Goal: Task Accomplishment & Management: Complete application form

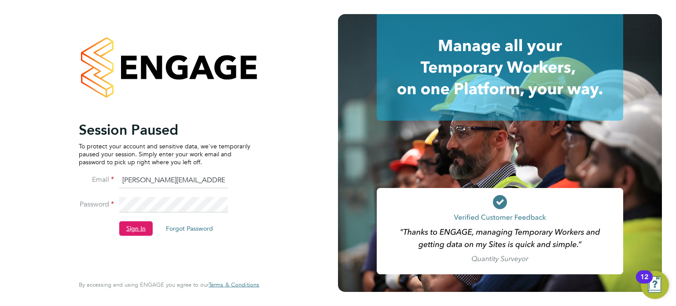
click at [134, 230] on button "Sign In" at bounding box center [135, 228] width 33 height 14
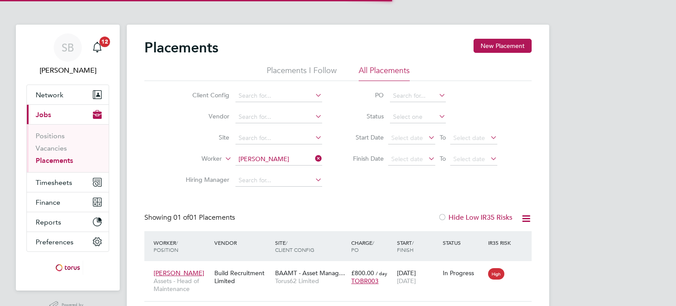
scroll to position [8, 42]
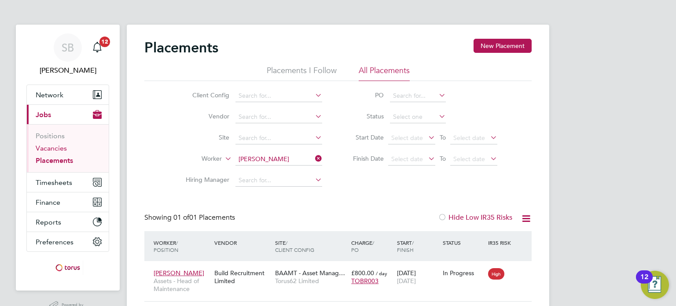
click at [50, 147] on link "Vacancies" at bounding box center [51, 148] width 31 height 8
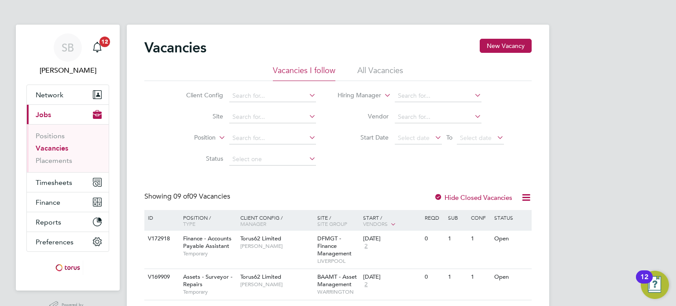
click at [465, 199] on label "Hide Closed Vacancies" at bounding box center [473, 197] width 78 height 8
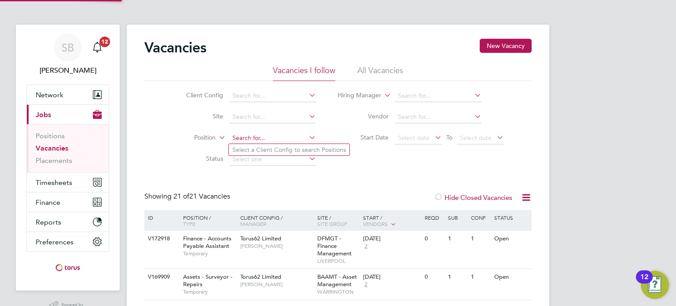
click at [248, 141] on input at bounding box center [272, 138] width 87 height 12
click at [248, 142] on input at bounding box center [272, 138] width 87 height 12
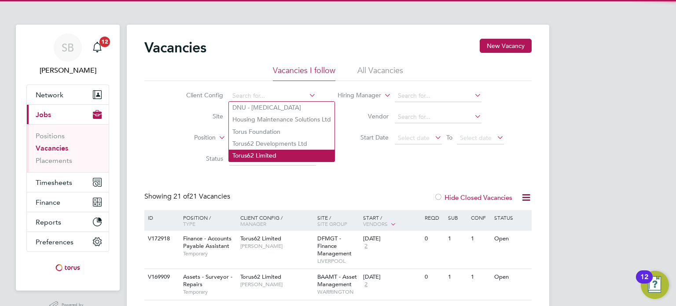
click at [254, 155] on li "Torus62 Limited" at bounding box center [282, 156] width 106 height 12
type input "Torus62 Limited"
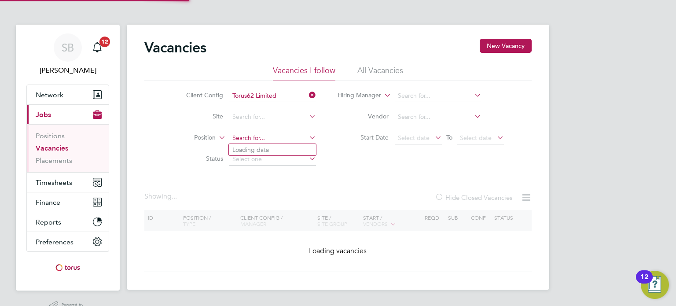
click at [240, 135] on input at bounding box center [272, 138] width 87 height 12
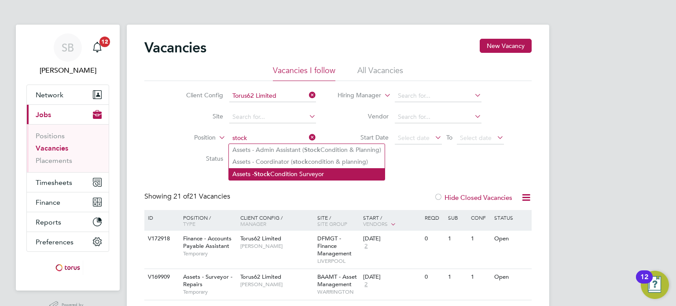
click at [278, 174] on li "Assets - Stock Condition Surveyor" at bounding box center [307, 174] width 156 height 12
type input "Assets - Stock Condition Surveyor"
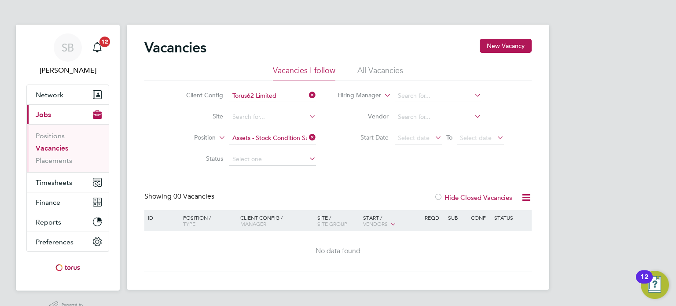
click at [377, 70] on li "All Vacancies" at bounding box center [380, 73] width 46 height 16
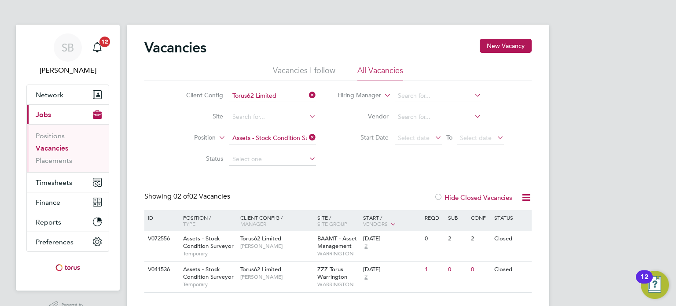
scroll to position [21, 0]
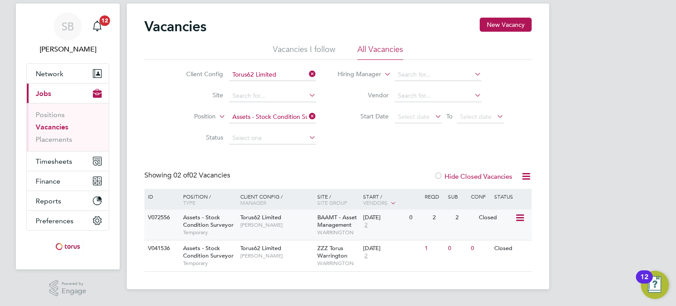
click at [204, 224] on span "Assets - Stock Condition Surveyor" at bounding box center [208, 220] width 51 height 15
click at [499, 18] on button "New Vacancy" at bounding box center [506, 25] width 52 height 14
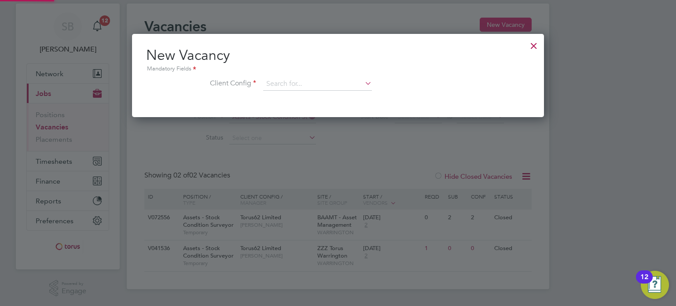
scroll to position [83, 412]
click at [333, 81] on input at bounding box center [317, 83] width 109 height 13
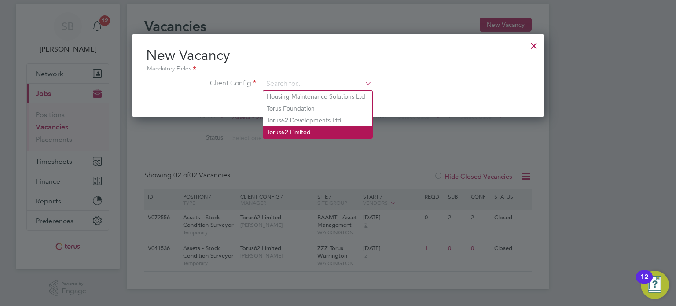
click at [305, 129] on li "Torus62 Limited" at bounding box center [317, 132] width 109 height 12
type input "Torus62 Limited"
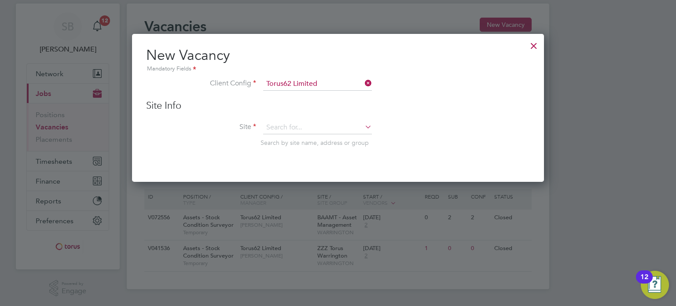
click at [299, 119] on div "Site Info Site Search by site name, address or group" at bounding box center [338, 131] width 384 height 65
click at [298, 123] on input at bounding box center [317, 127] width 109 height 13
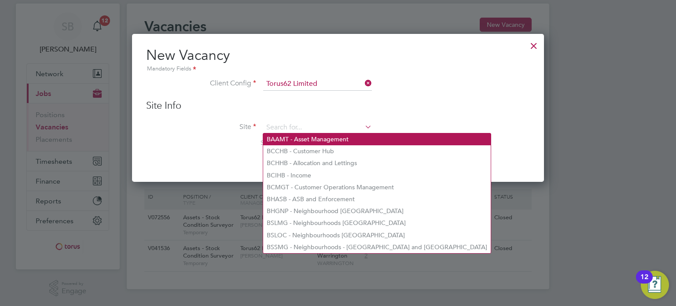
click at [296, 141] on li "BAAMT - Asset Management" at bounding box center [377, 139] width 228 height 12
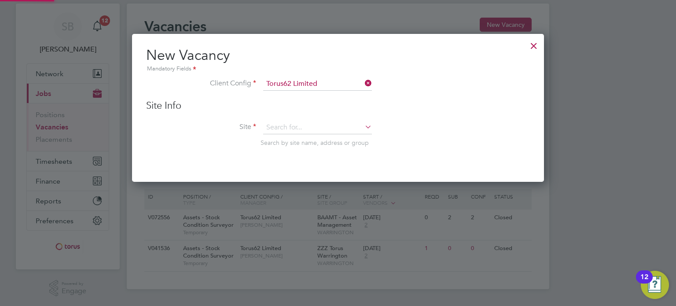
type input "BAAMT - Asset Management"
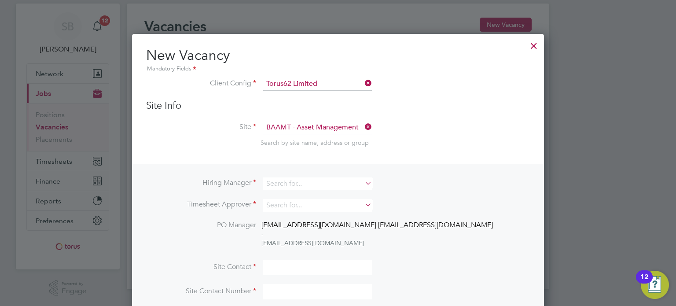
scroll to position [70, 0]
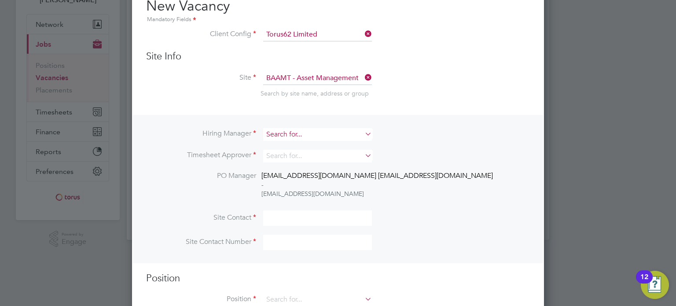
click at [289, 137] on input at bounding box center [317, 134] width 109 height 13
click at [290, 137] on input "[PERSON_NAME]" at bounding box center [317, 134] width 109 height 13
type input "[PERSON_NAME]"
drag, startPoint x: 302, startPoint y: 133, endPoint x: 235, endPoint y: 135, distance: 66.1
click at [235, 135] on li "Hiring Manager [PERSON_NAME]" at bounding box center [338, 139] width 384 height 22
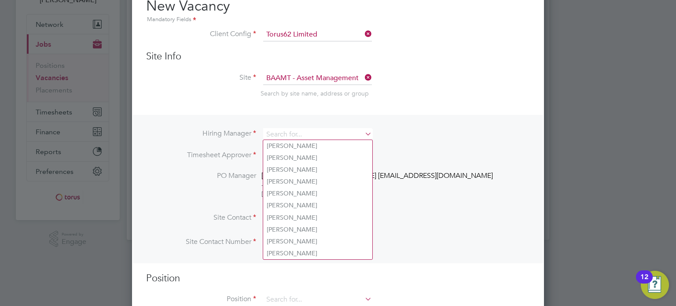
click at [240, 108] on li "Site BAAMT - Asset Management Search by site name, address or group" at bounding box center [338, 93] width 384 height 43
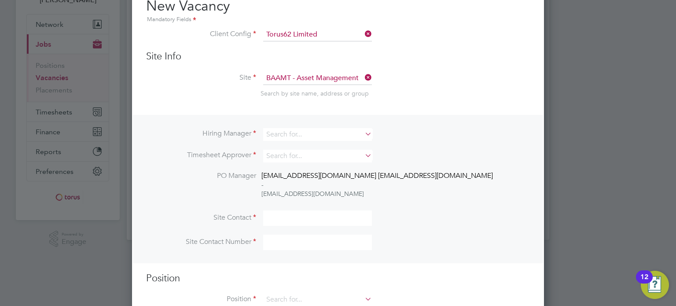
scroll to position [0, 0]
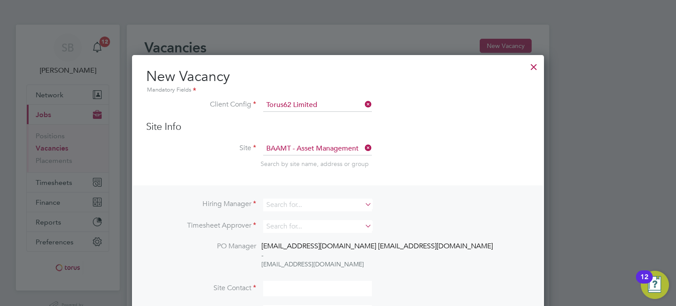
click at [533, 58] on div at bounding box center [534, 65] width 16 height 16
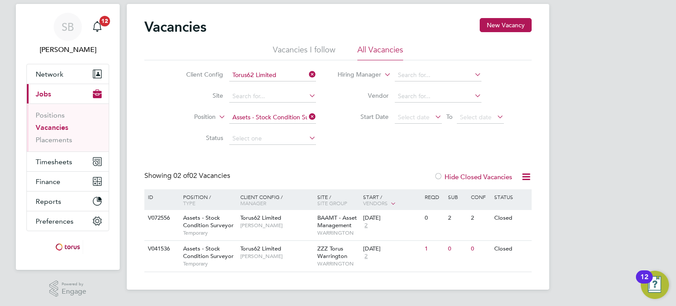
scroll to position [21, 0]
click at [63, 77] on button "Network" at bounding box center [68, 73] width 82 height 19
click at [68, 79] on button "Network" at bounding box center [68, 73] width 82 height 19
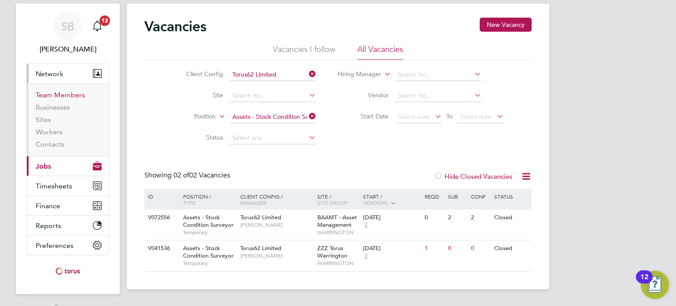
click at [56, 96] on link "Team Members" at bounding box center [60, 95] width 49 height 8
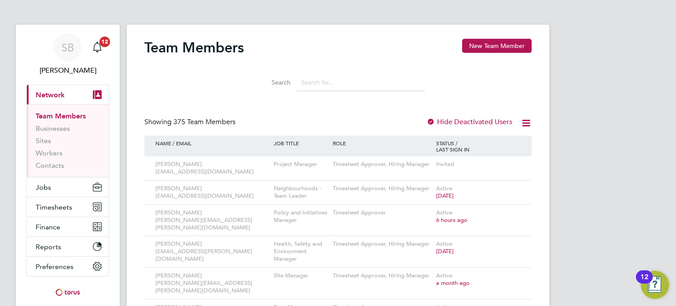
click at [320, 77] on input at bounding box center [361, 82] width 129 height 17
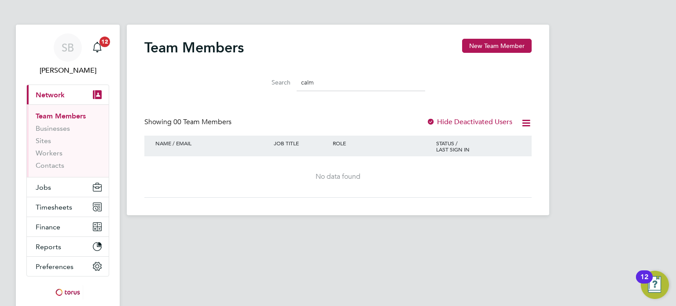
type input "calm"
click at [433, 121] on div at bounding box center [431, 122] width 9 height 9
click at [488, 42] on button "New Team Member" at bounding box center [497, 46] width 70 height 14
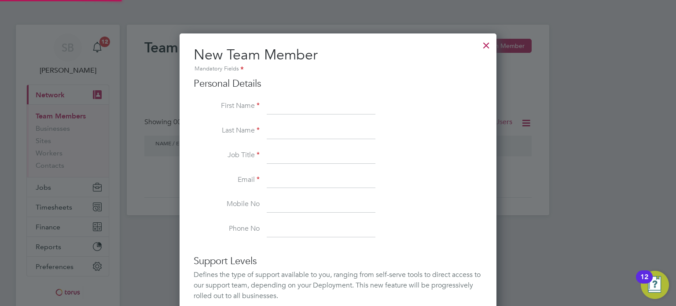
scroll to position [527, 317]
click at [321, 97] on div "Personal Details First Name Last Name Job Title Email Mobile No Phone No" at bounding box center [338, 157] width 289 height 160
click at [315, 103] on input at bounding box center [321, 107] width 109 height 16
type input "[PERSON_NAME]"
type input "Calmiano"
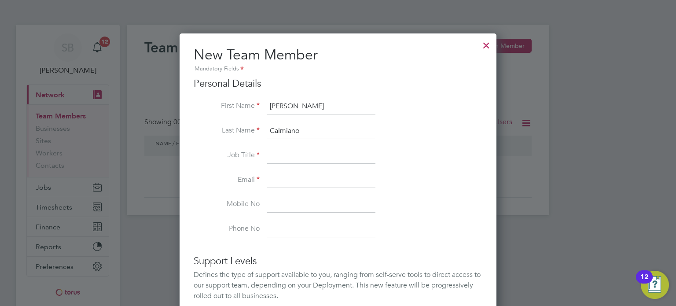
paste input "Manager - Asset Planning and Data"
type input "Manager - Asset Planning and Data"
click at [289, 177] on input at bounding box center [321, 181] width 109 height 16
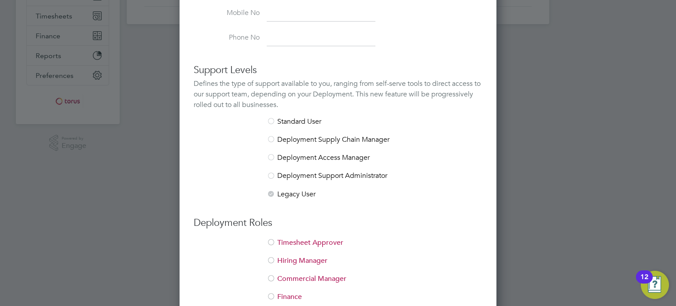
scroll to position [254, 0]
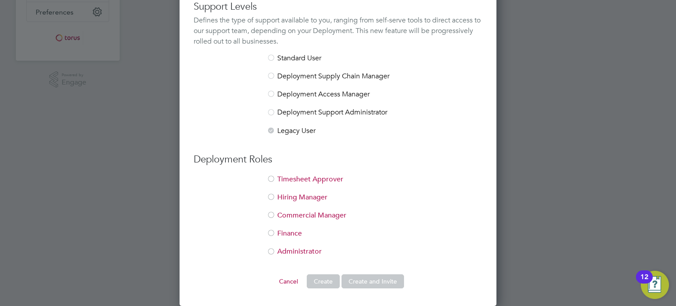
type input "[PERSON_NAME][EMAIL_ADDRESS][DOMAIN_NAME]"
click at [270, 177] on div at bounding box center [271, 179] width 9 height 9
click at [272, 195] on div at bounding box center [271, 197] width 9 height 9
click at [361, 279] on button "Create and Invite" at bounding box center [373, 281] width 63 height 14
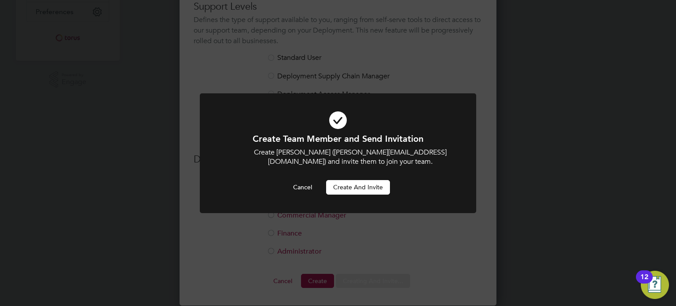
click at [342, 189] on button "Create and invite" at bounding box center [358, 187] width 64 height 14
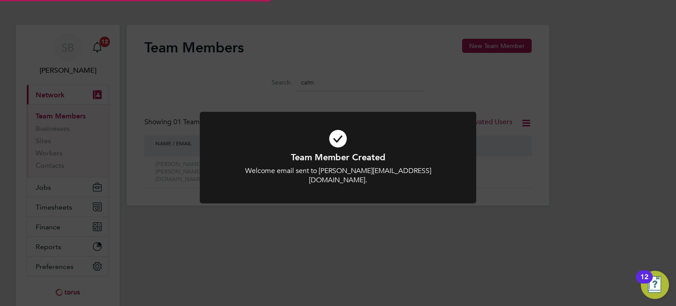
click at [611, 130] on div "Team Member Created Welcome email sent to [PERSON_NAME][EMAIL_ADDRESS][DOMAIN_N…" at bounding box center [338, 153] width 676 height 306
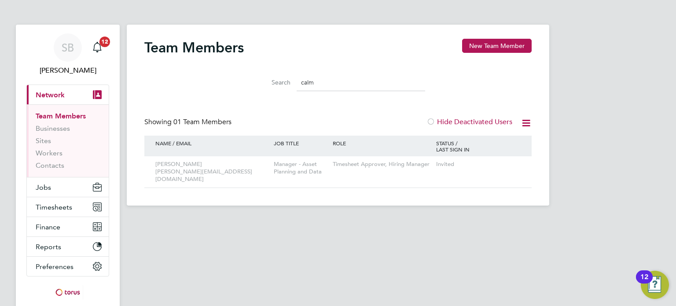
drag, startPoint x: 476, startPoint y: 59, endPoint x: 445, endPoint y: 77, distance: 35.5
click at [445, 77] on div "Team Members New Team Member Search calm Showing 01 Team Members Hide Deactivat…" at bounding box center [337, 113] width 387 height 149
click at [56, 191] on button "Jobs" at bounding box center [68, 186] width 82 height 19
click at [331, 77] on input "calm" at bounding box center [361, 82] width 129 height 17
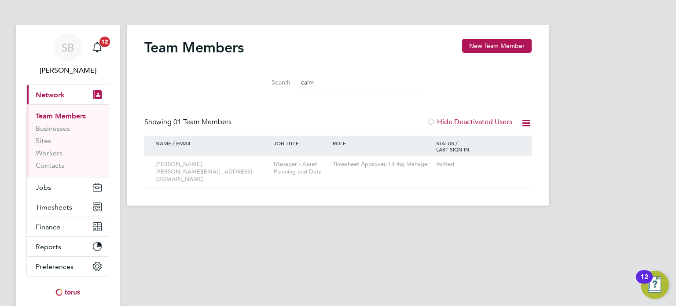
click at [331, 77] on input "calm" at bounding box center [361, 82] width 129 height 17
type input "[PERSON_NAME]"
click at [62, 190] on button "Jobs" at bounding box center [68, 186] width 82 height 19
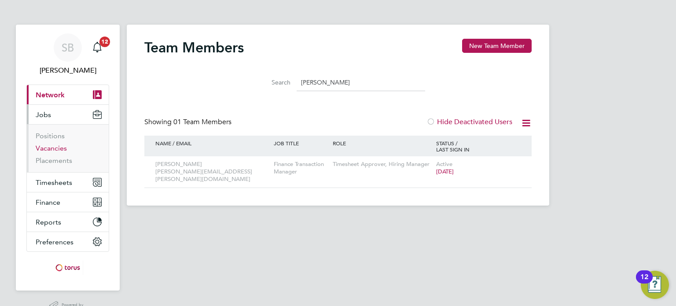
click at [54, 149] on link "Vacancies" at bounding box center [51, 148] width 31 height 8
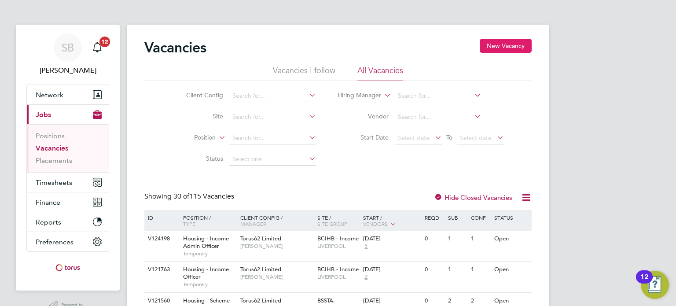
click at [499, 46] on button "New Vacancy" at bounding box center [506, 46] width 52 height 14
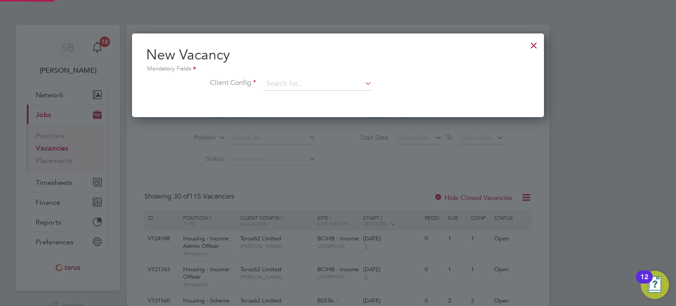
scroll to position [83, 412]
click at [294, 77] on input at bounding box center [317, 83] width 109 height 13
click at [294, 81] on input at bounding box center [317, 83] width 109 height 13
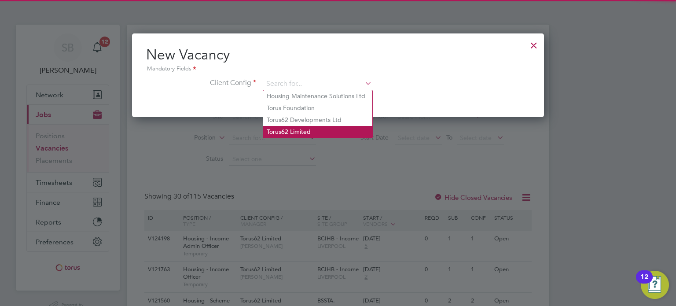
click at [290, 127] on li "Torus62 Limited" at bounding box center [317, 132] width 109 height 12
type input "Torus62 Limited"
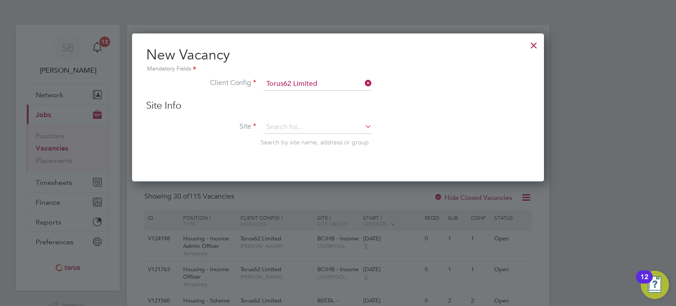
scroll to position [148, 412]
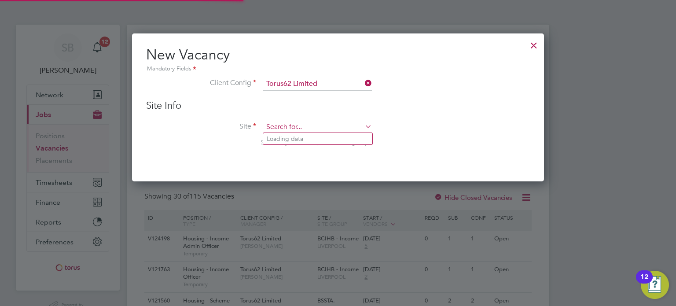
click at [281, 127] on input at bounding box center [317, 127] width 109 height 13
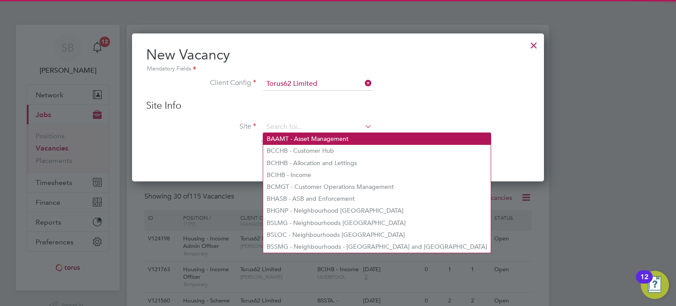
click at [282, 142] on li "BAAMT - Asset Management" at bounding box center [377, 139] width 228 height 12
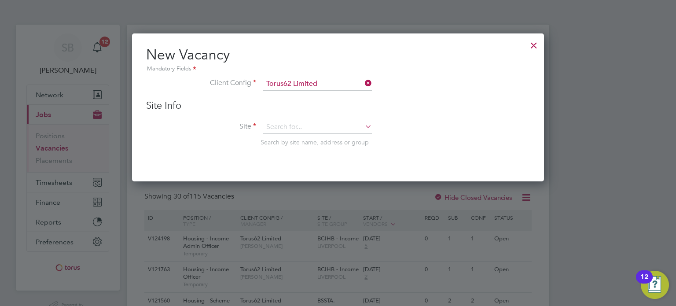
type input "BAAMT - Asset Management"
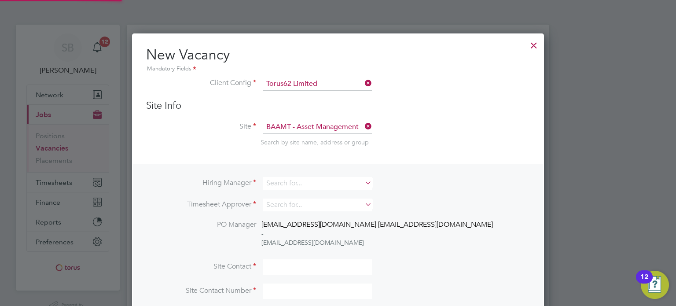
scroll to position [347, 412]
click at [271, 184] on input at bounding box center [317, 183] width 109 height 13
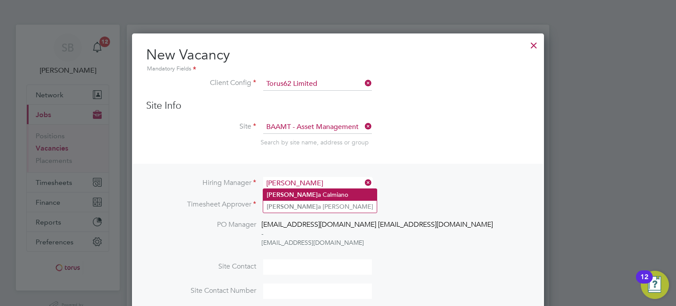
click at [304, 194] on li "[PERSON_NAME]" at bounding box center [320, 195] width 114 height 12
type input "[PERSON_NAME]"
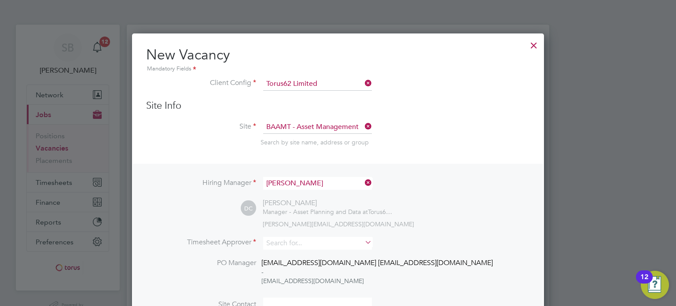
click at [295, 206] on div "[PERSON_NAME]" at bounding box center [329, 203] width 132 height 9
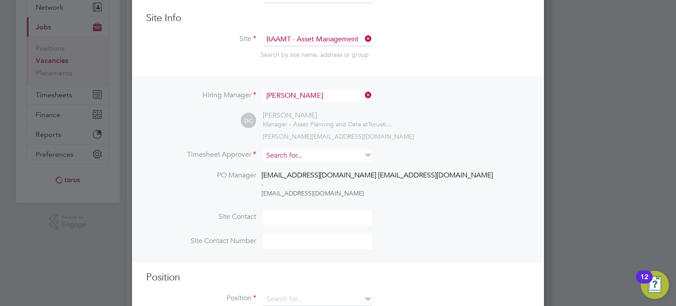
scroll to position [112, 0]
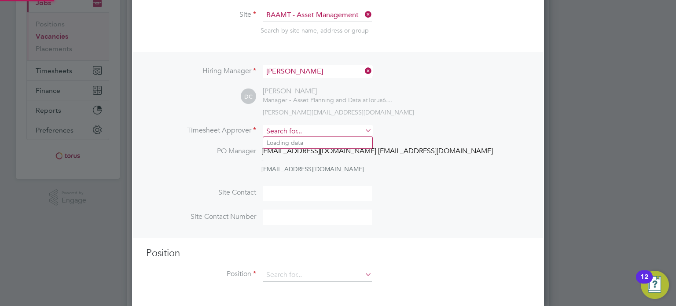
click at [284, 127] on input at bounding box center [317, 131] width 109 height 13
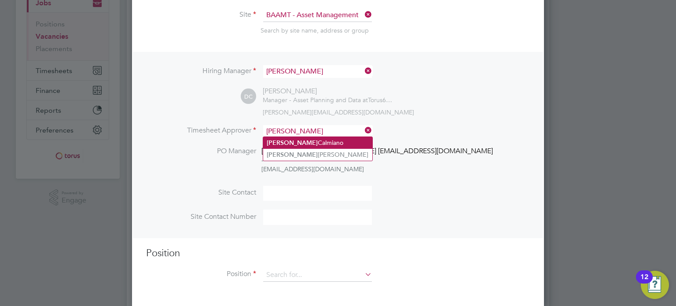
click at [291, 146] on li "[PERSON_NAME]" at bounding box center [317, 143] width 109 height 12
type input "[PERSON_NAME]"
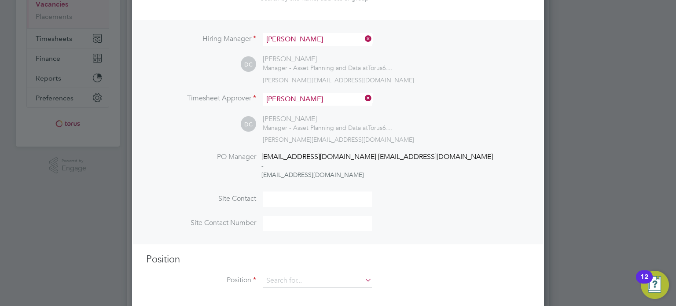
scroll to position [144, 0]
click at [306, 152] on span "[EMAIL_ADDRESS][DOMAIN_NAME] [EMAIL_ADDRESS][DOMAIN_NAME]" at bounding box center [377, 156] width 232 height 9
click at [299, 160] on span "[EMAIL_ADDRESS][DOMAIN_NAME] [EMAIL_ADDRESS][DOMAIN_NAME]" at bounding box center [377, 156] width 232 height 9
click at [295, 170] on div "[EMAIL_ADDRESS][DOMAIN_NAME]" at bounding box center [377, 174] width 232 height 9
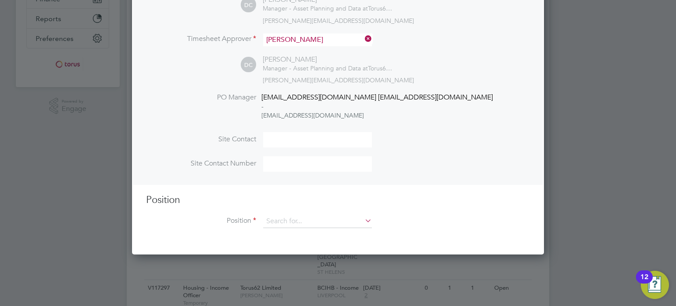
scroll to position [205, 0]
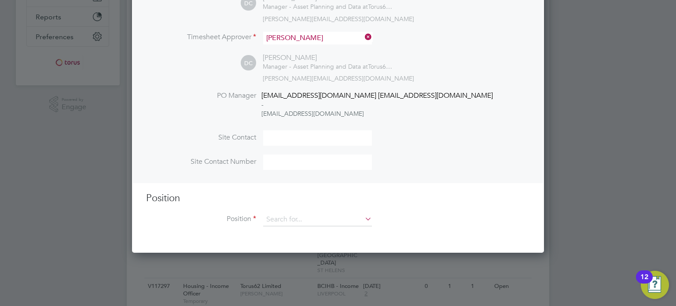
click at [280, 138] on input at bounding box center [317, 137] width 109 height 15
type input "[PERSON_NAME]"
click at [281, 214] on input at bounding box center [317, 219] width 109 height 13
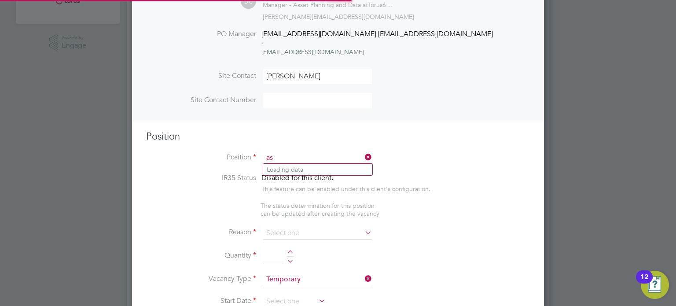
scroll to position [1263, 412]
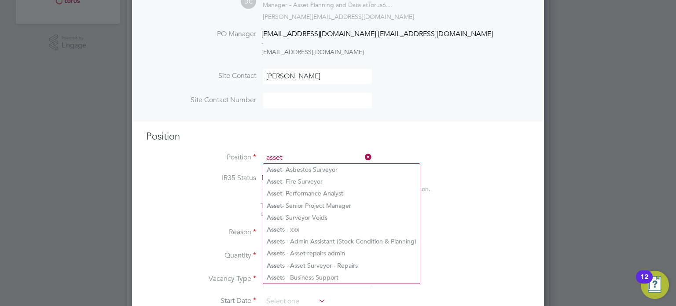
type input "asset"
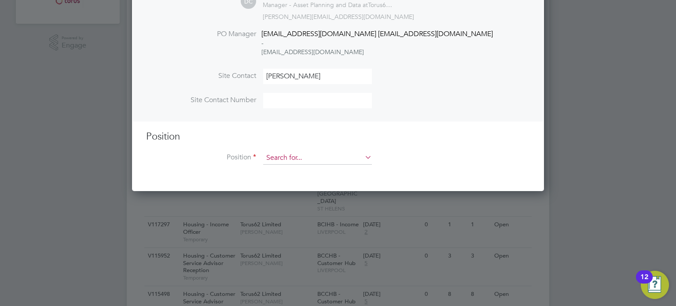
click at [305, 159] on input at bounding box center [317, 157] width 109 height 13
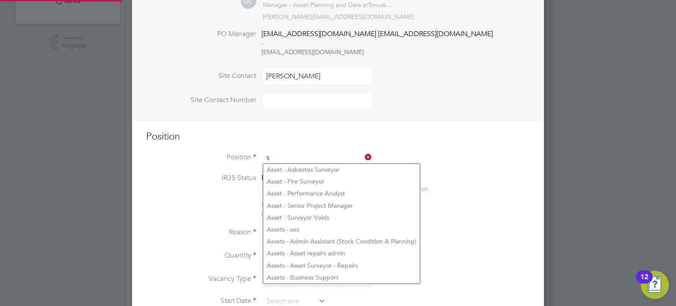
scroll to position [1263, 412]
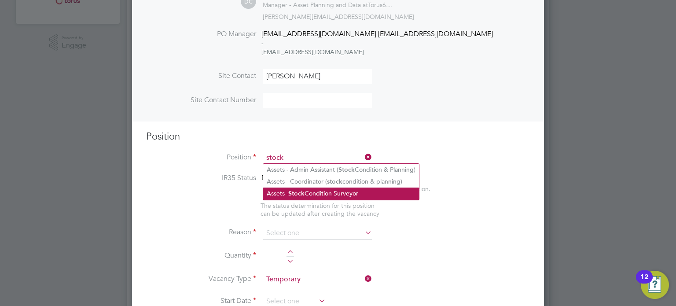
click at [302, 193] on b "Stock" at bounding box center [296, 193] width 16 height 7
type input "Assets - Stock Condition Surveyor"
type textarea "As a key member of the Stock Condition and Planning team, the Stock Condition S…"
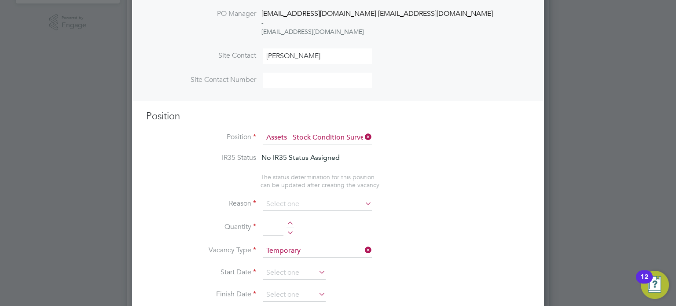
scroll to position [290, 0]
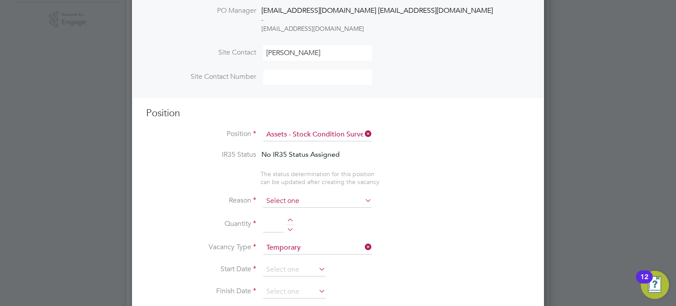
click at [266, 197] on input at bounding box center [317, 201] width 109 height 13
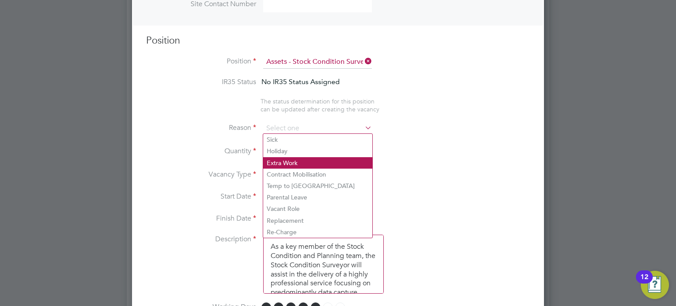
scroll to position [364, 0]
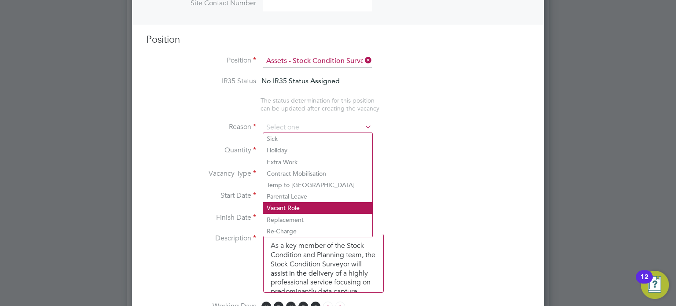
click at [293, 210] on li "Vacant Role" at bounding box center [317, 207] width 109 height 11
type input "Vacant Role"
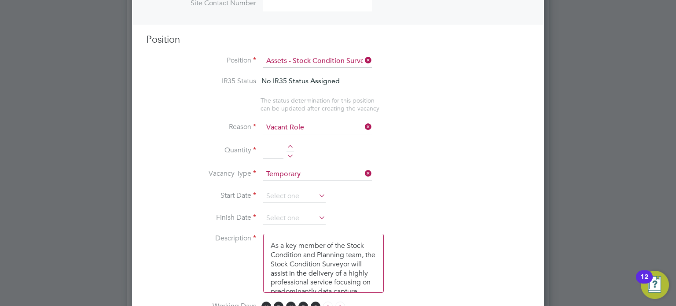
click at [289, 147] on div at bounding box center [290, 148] width 7 height 6
type input "1"
click at [317, 191] on icon at bounding box center [317, 195] width 0 height 12
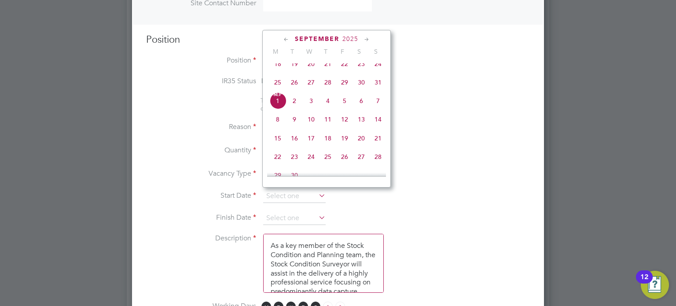
click at [283, 165] on span "22" at bounding box center [277, 156] width 17 height 17
type input "[DATE]"
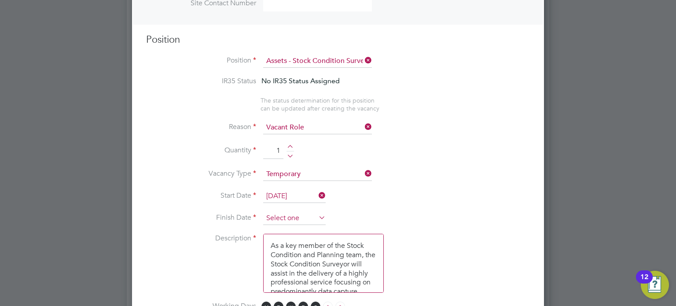
click at [281, 214] on input at bounding box center [294, 218] width 63 height 13
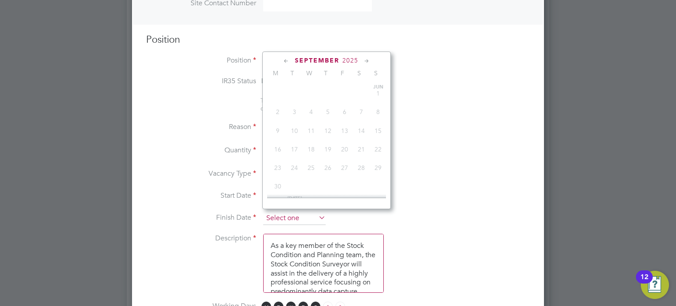
scroll to position [326, 0]
click at [365, 59] on icon at bounding box center [367, 61] width 8 height 10
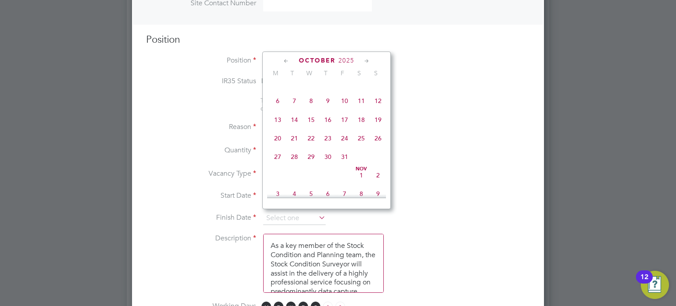
click at [365, 59] on icon at bounding box center [367, 61] width 8 height 10
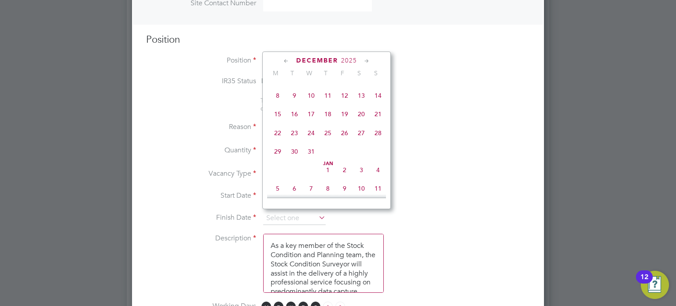
click at [278, 141] on span "22" at bounding box center [277, 133] width 17 height 17
type input "[DATE]"
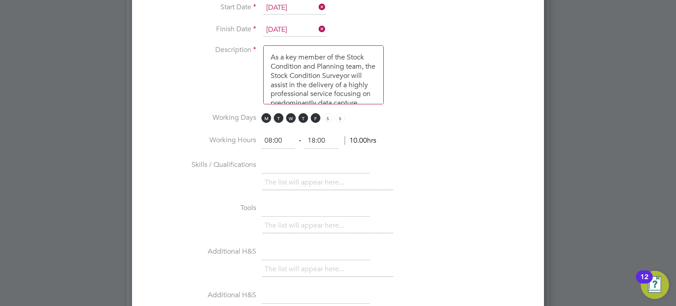
scroll to position [553, 0]
click at [313, 136] on input "18:00" at bounding box center [322, 140] width 34 height 16
click at [271, 137] on input "08:00" at bounding box center [278, 140] width 34 height 16
click at [296, 163] on input "text" at bounding box center [315, 165] width 109 height 16
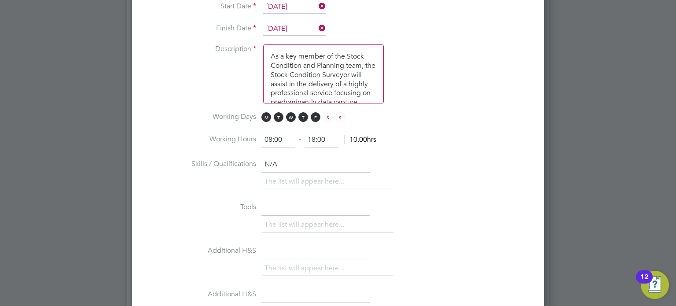
type input "N/A"
click at [269, 200] on input "text" at bounding box center [315, 208] width 109 height 16
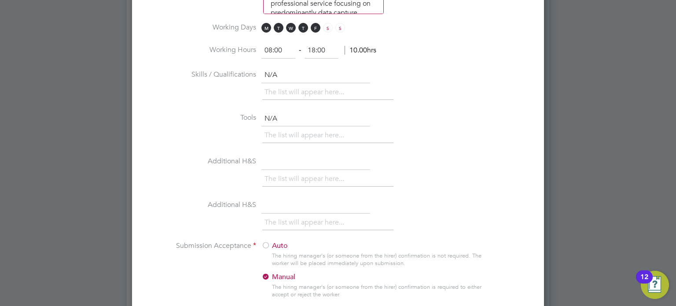
type input "N/A"
click at [277, 162] on input "text" at bounding box center [315, 162] width 109 height 16
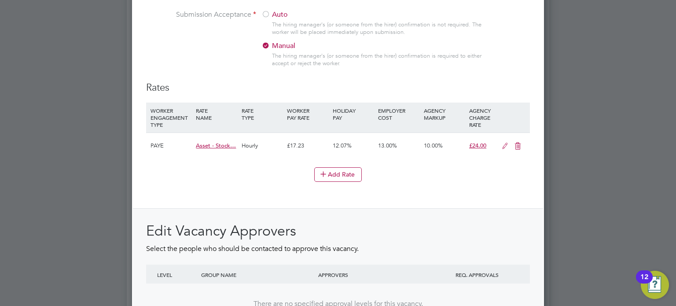
scroll to position [875, 0]
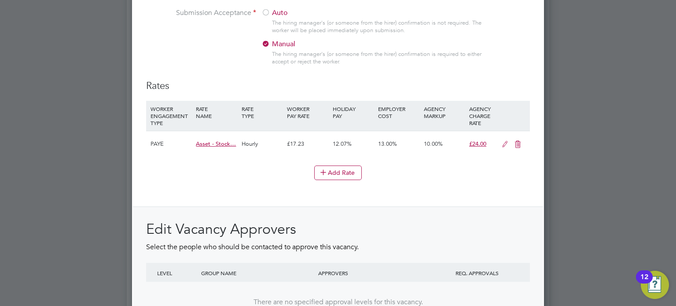
type input "N/A"
click at [505, 144] on icon at bounding box center [505, 144] width 11 height 7
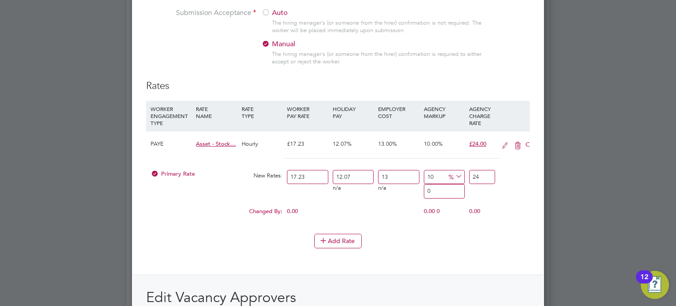
scroll to position [1293, 412]
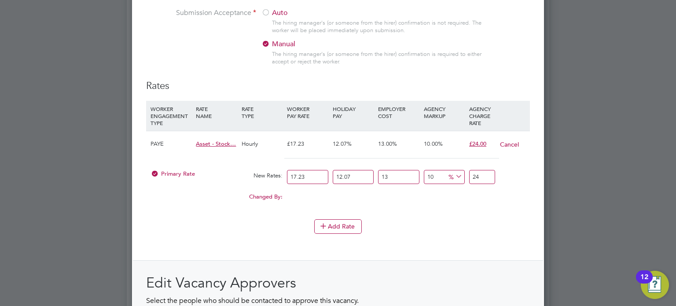
drag, startPoint x: 318, startPoint y: 172, endPoint x: 239, endPoint y: 177, distance: 78.5
click at [239, 177] on div "Primary Rate New Rates: 17.23 12.07 n/a 13 n/a 10 0 % 24" at bounding box center [338, 177] width 384 height 23
type input "1"
type input "1.3930301"
type input "13"
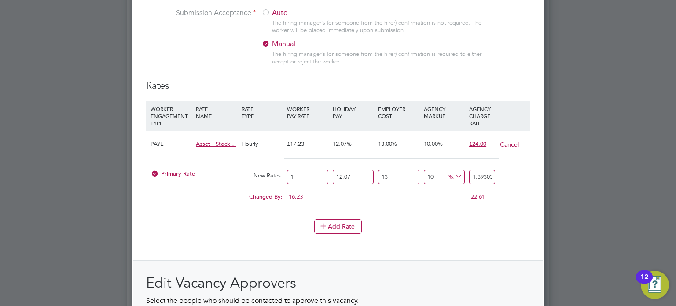
type input "18.1093913"
type input "13.5"
type input "18.80590635"
type input "13.5"
click at [372, 209] on li "WORKER ENGAGEMENT TYPE RATE NAME RATE TYPE WORKER PAY RATE HOLIDAY PAY EMPLOYER…" at bounding box center [338, 160] width 384 height 118
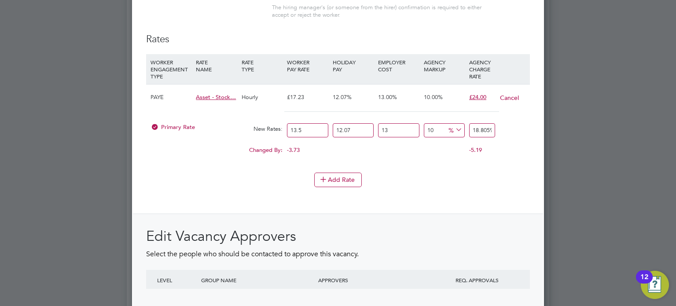
scroll to position [923, 0]
click at [327, 175] on icon at bounding box center [323, 178] width 7 height 7
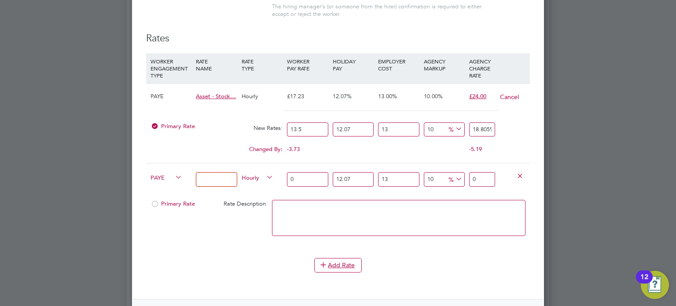
click at [517, 172] on icon at bounding box center [520, 175] width 7 height 7
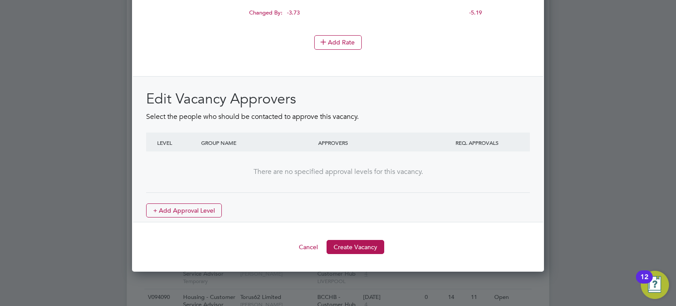
scroll to position [1085, 0]
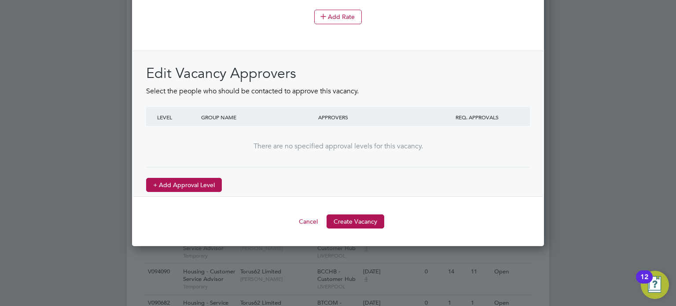
click at [207, 179] on button "+ Add Approval Level" at bounding box center [184, 185] width 76 height 14
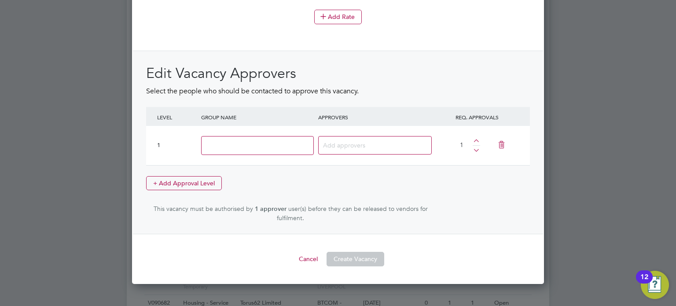
click at [303, 142] on input at bounding box center [257, 145] width 113 height 19
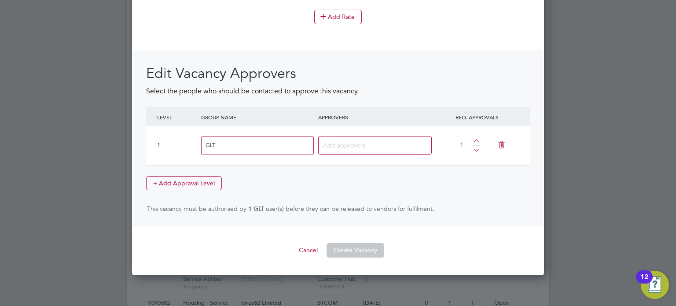
type input "GLT"
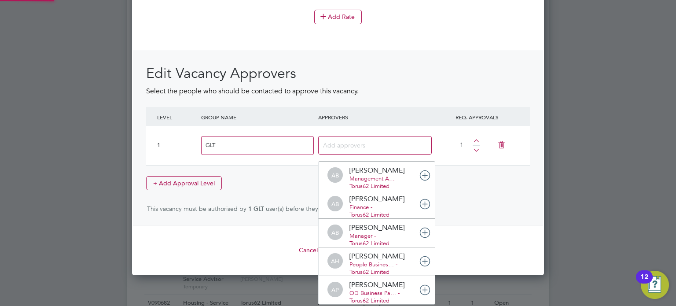
scroll to position [9, 62]
type input "MArg"
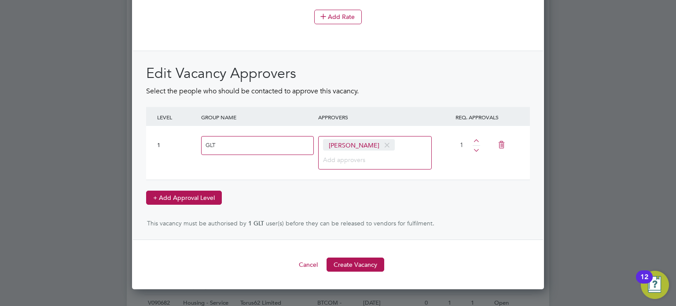
click at [209, 191] on button "+ Add Approval Level" at bounding box center [184, 198] width 76 height 14
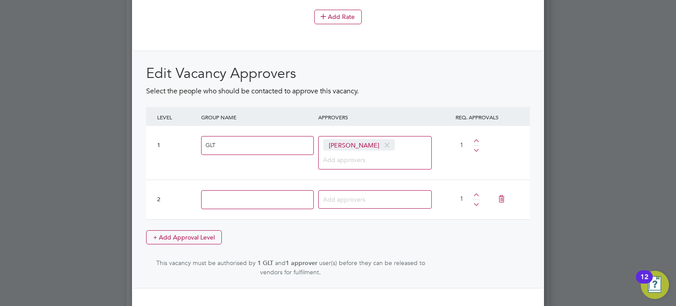
click at [242, 191] on input at bounding box center [257, 199] width 113 height 19
type input "BP"
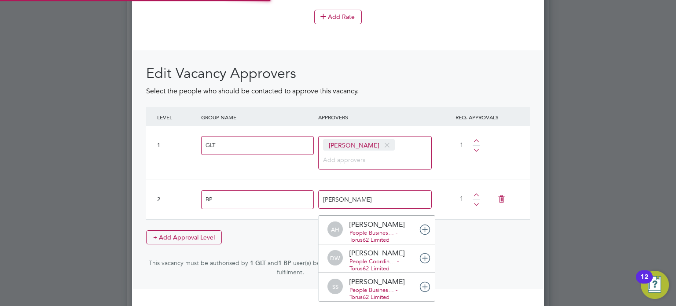
type input "[PERSON_NAME]"
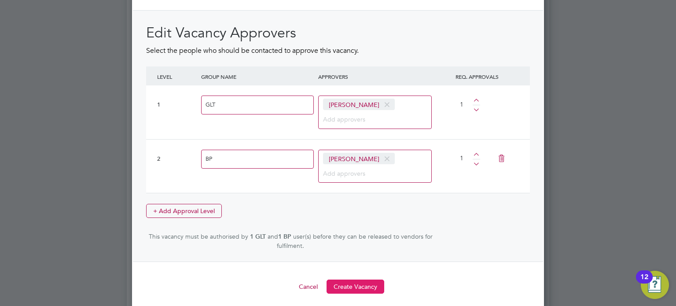
click at [346, 288] on button "Create Vacancy" at bounding box center [356, 287] width 58 height 14
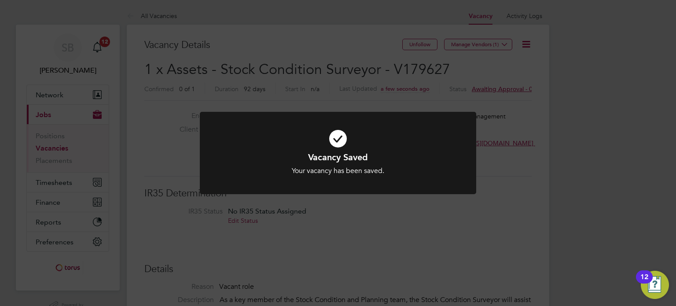
click at [557, 147] on div "Vacancy Saved Your vacancy has been saved. Cancel Okay" at bounding box center [338, 153] width 676 height 306
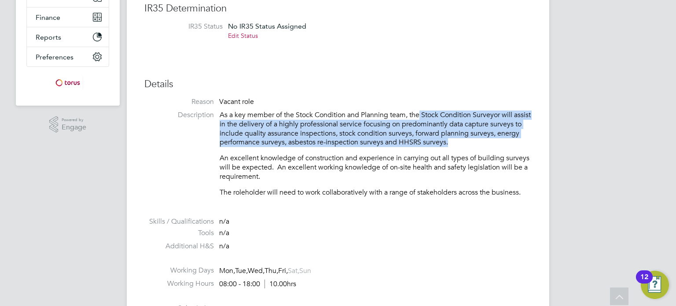
drag, startPoint x: 420, startPoint y: 119, endPoint x: 488, endPoint y: 154, distance: 76.0
click at [488, 154] on div "As a key member of the Stock Condition and Planning team, the Stock Condition S…" at bounding box center [376, 153] width 312 height 86
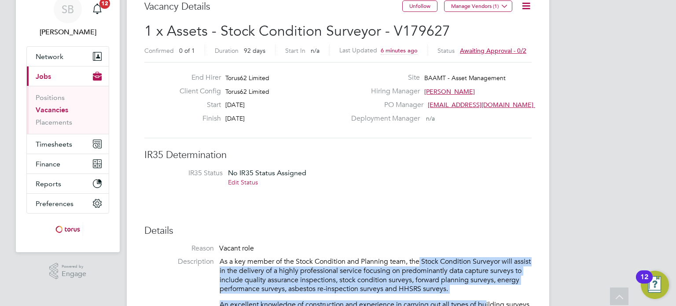
scroll to position [34, 0]
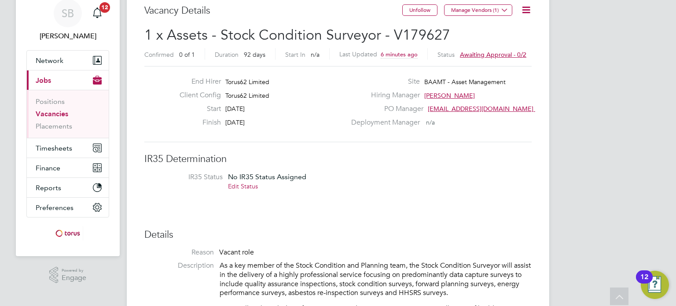
click at [245, 183] on link "Edit Status" at bounding box center [243, 186] width 30 height 8
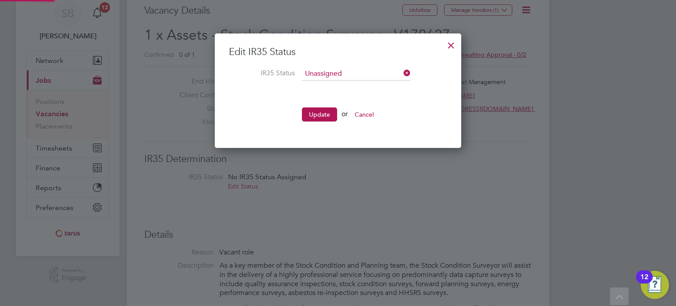
scroll to position [114, 247]
click at [347, 75] on input at bounding box center [356, 73] width 109 height 13
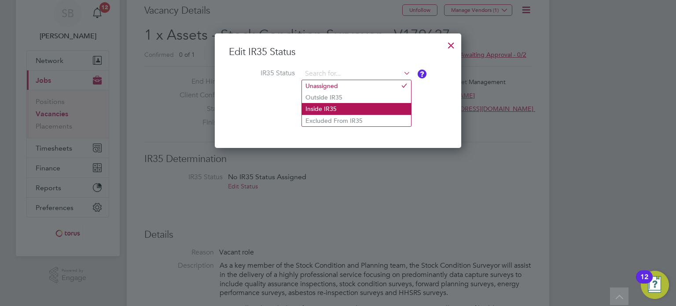
click at [331, 108] on li "Inside IR35" at bounding box center [356, 108] width 109 height 11
type input "Inside IR35"
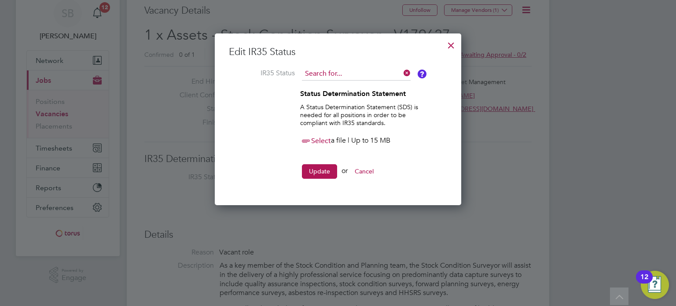
click at [366, 67] on input at bounding box center [356, 73] width 109 height 13
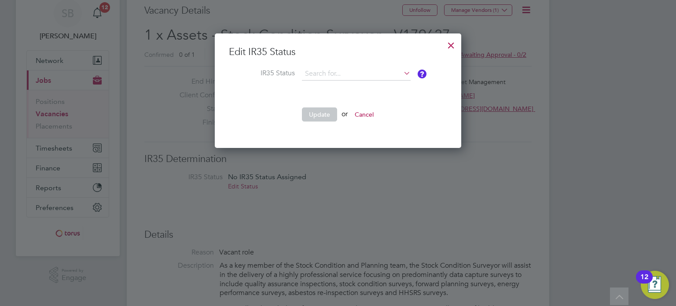
click at [347, 98] on li "Outside IR35" at bounding box center [356, 97] width 109 height 11
type input "Outside IR35"
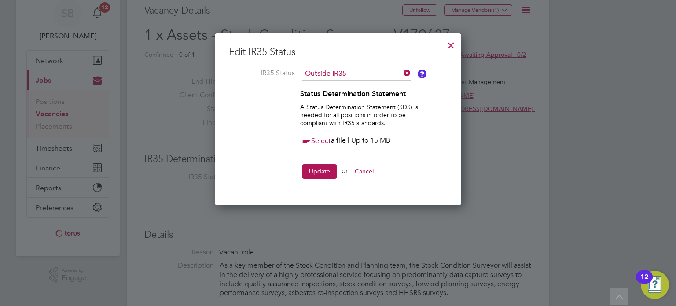
click at [321, 140] on span "Select" at bounding box center [315, 140] width 31 height 9
click at [315, 140] on span "Select" at bounding box center [315, 140] width 31 height 9
click at [317, 140] on span "Select" at bounding box center [315, 140] width 31 height 9
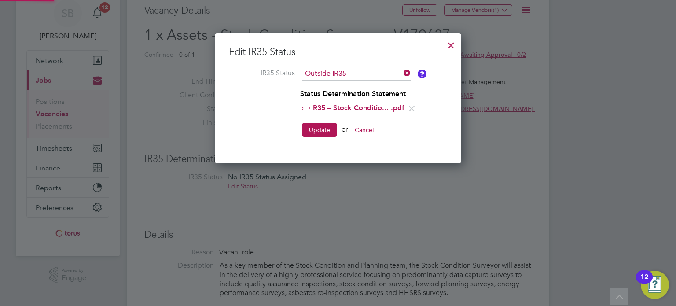
scroll to position [132, 247]
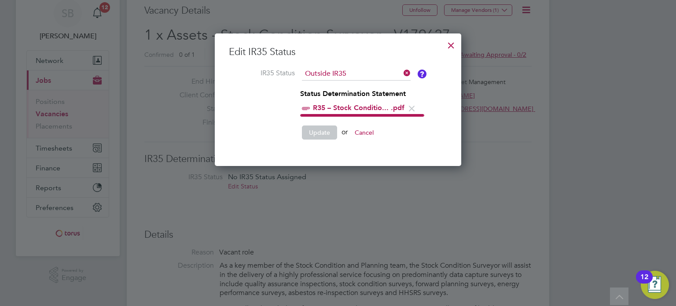
click at [331, 151] on div "Edit IR35 Status IR35 Status Outside IR35 Status Determination Statement R35 – …" at bounding box center [338, 99] width 247 height 132
click at [431, 91] on li "Status Determination Statement R35 – Stock Conditio... .pdf Select a file | Up …" at bounding box center [338, 107] width 218 height 36
click at [292, 76] on label "IR35 Status" at bounding box center [262, 73] width 66 height 9
click at [334, 97] on strong "Status Determination Statement" at bounding box center [353, 93] width 106 height 8
click at [427, 146] on li "Update or Cancel" at bounding box center [338, 136] width 218 height 23
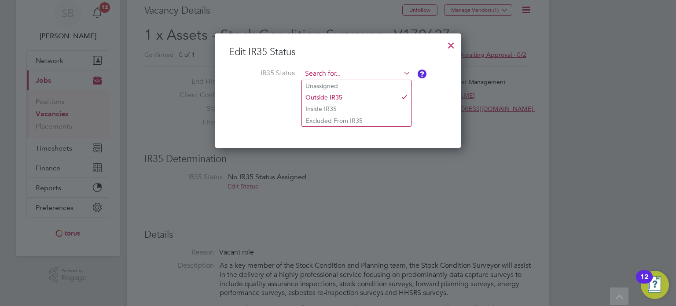
click at [313, 72] on input at bounding box center [356, 73] width 109 height 13
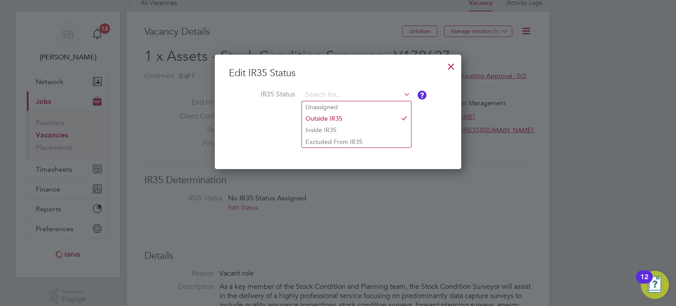
click at [279, 119] on li at bounding box center [338, 119] width 218 height 18
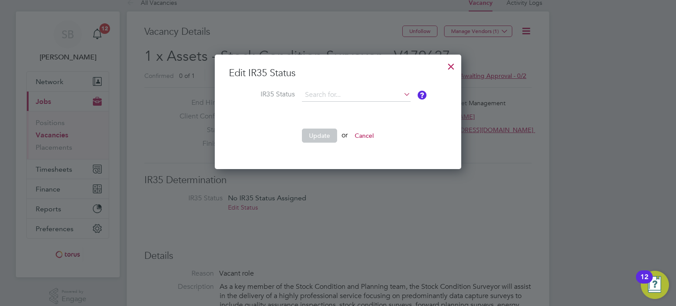
click at [343, 120] on li at bounding box center [338, 119] width 218 height 18
click at [364, 95] on input at bounding box center [356, 94] width 109 height 13
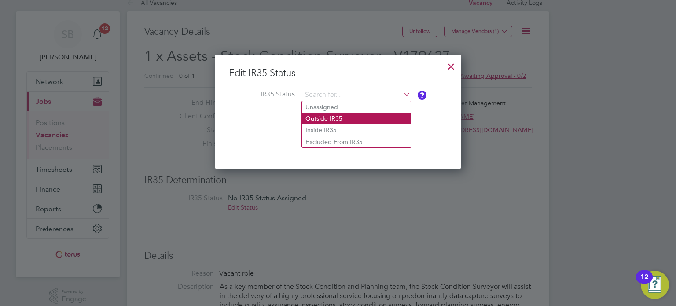
click at [347, 117] on li "Outside IR35" at bounding box center [356, 118] width 109 height 11
type input "Outside IR35"
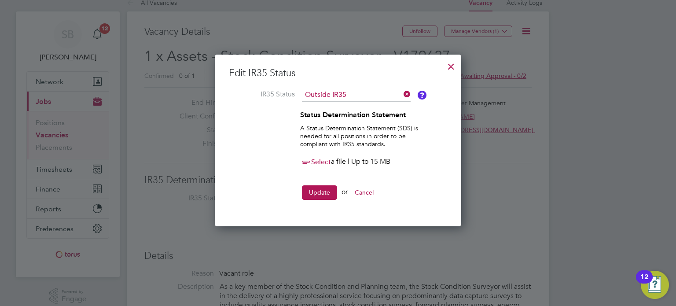
scroll to position [171, 247]
click at [318, 166] on div "Select a file | Up to 15 MB" at bounding box center [361, 162] width 123 height 11
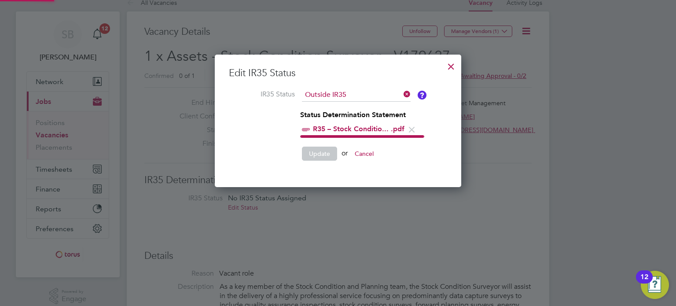
scroll to position [4, 4]
click at [448, 65] on div at bounding box center [451, 64] width 16 height 16
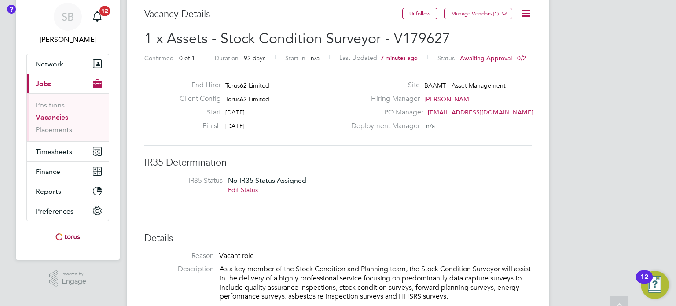
scroll to position [34, 0]
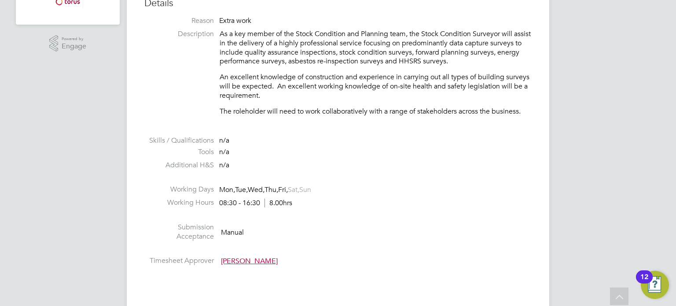
scroll to position [312, 0]
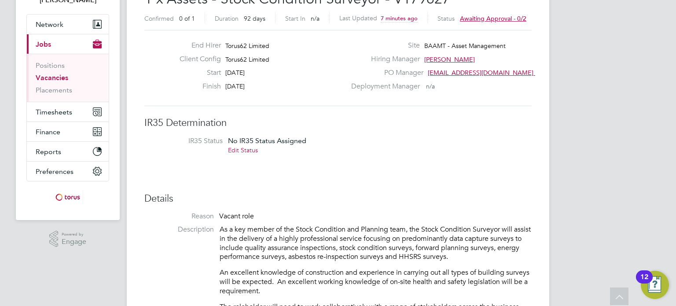
click at [246, 150] on link "Edit Status" at bounding box center [243, 150] width 30 height 8
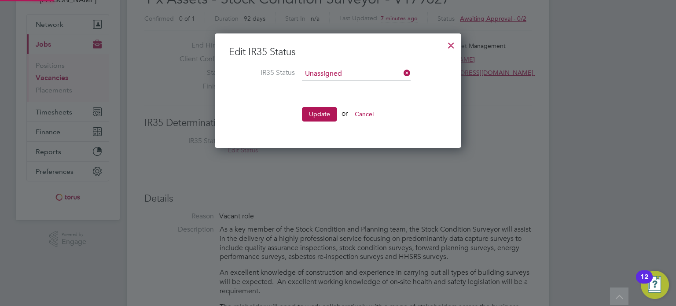
scroll to position [114, 247]
click at [317, 77] on input at bounding box center [356, 73] width 109 height 13
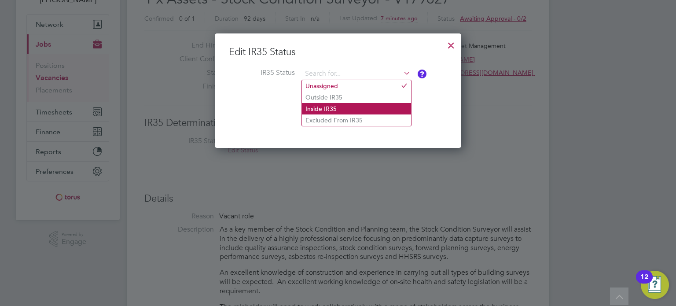
click at [316, 106] on li "Inside IR35" at bounding box center [356, 108] width 109 height 11
type input "Inside IR35"
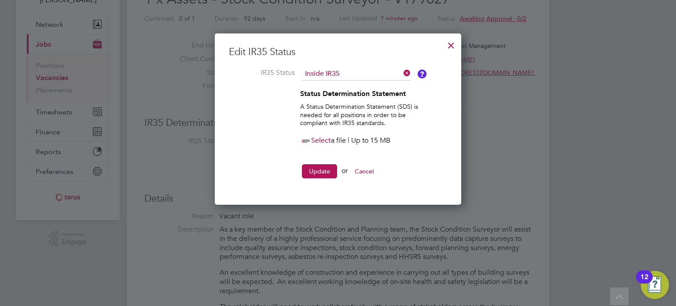
scroll to position [171, 247]
click at [317, 140] on span "Select" at bounding box center [315, 140] width 31 height 9
click at [327, 139] on span "Select" at bounding box center [315, 140] width 31 height 9
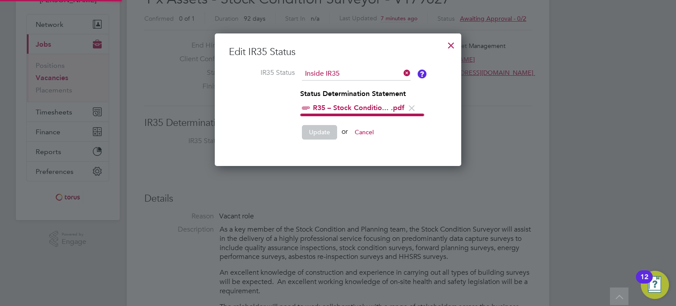
scroll to position [132, 247]
click at [379, 75] on input at bounding box center [356, 73] width 109 height 13
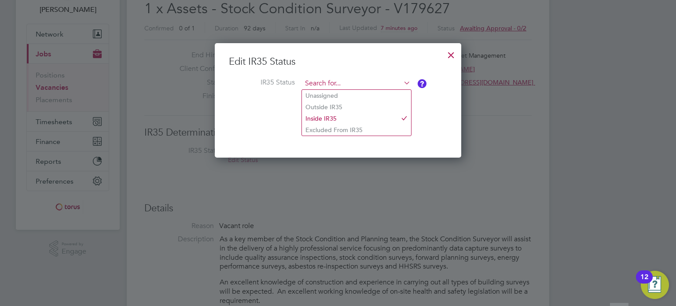
scroll to position [60, 0]
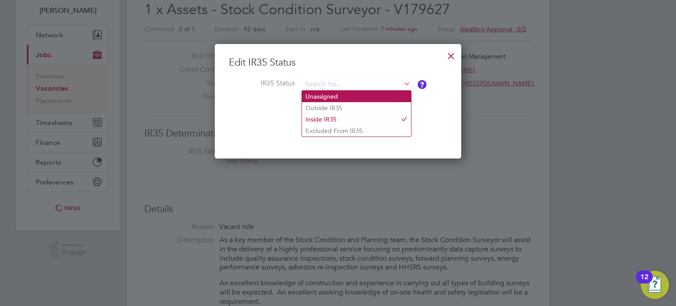
click at [368, 91] on li "Unassigned" at bounding box center [356, 96] width 109 height 11
type input "Unassigned"
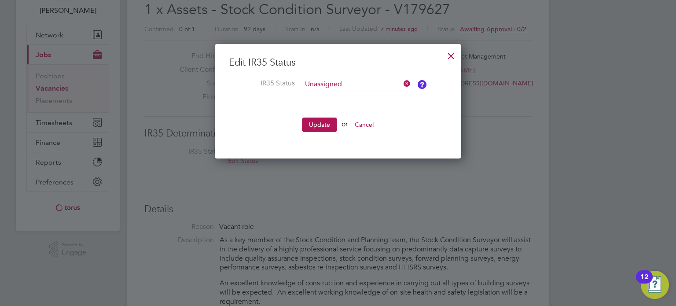
click at [362, 100] on li at bounding box center [338, 109] width 218 height 18
click at [358, 91] on li "IR35 Status Unassigned" at bounding box center [338, 89] width 218 height 22
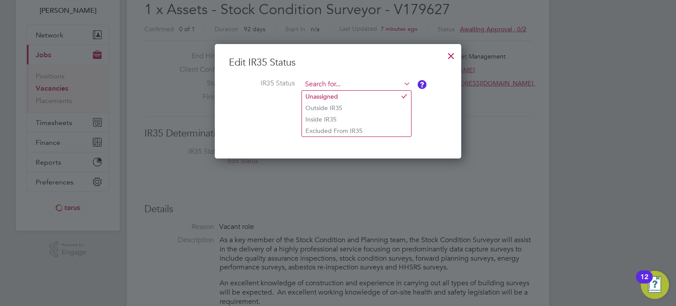
click at [351, 87] on input at bounding box center [356, 84] width 109 height 13
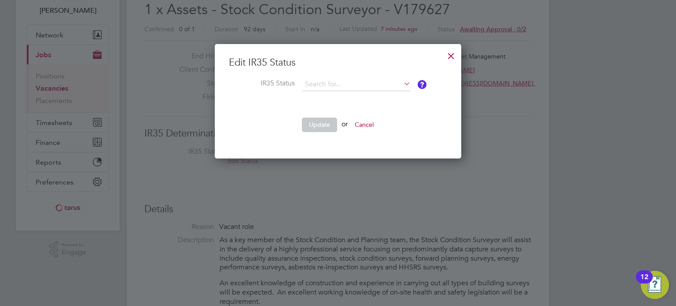
click at [336, 108] on li "Outside IR35" at bounding box center [356, 107] width 109 height 11
type input "Outside IR35"
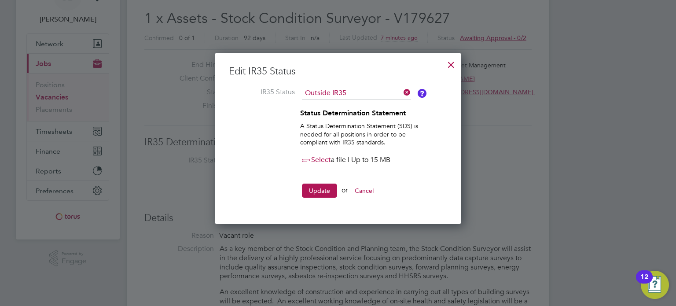
scroll to position [51, 0]
click at [322, 160] on span "Select" at bounding box center [315, 160] width 31 height 9
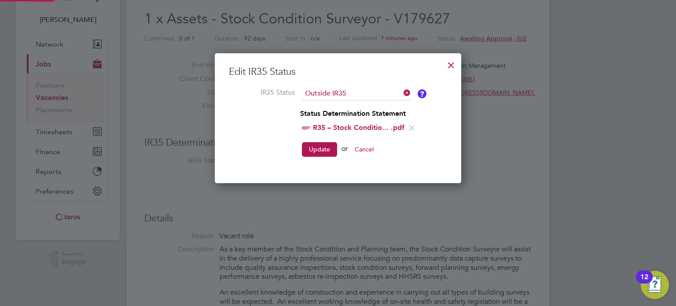
scroll to position [132, 247]
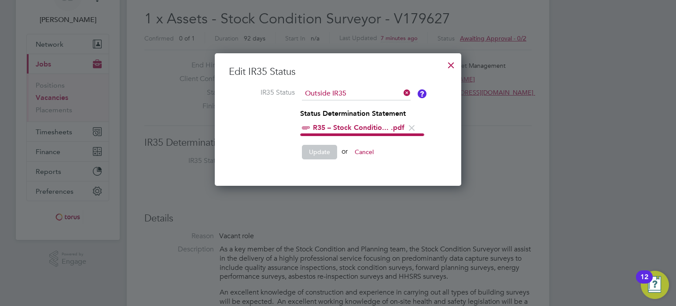
click at [368, 155] on button "Cancel" at bounding box center [364, 152] width 33 height 14
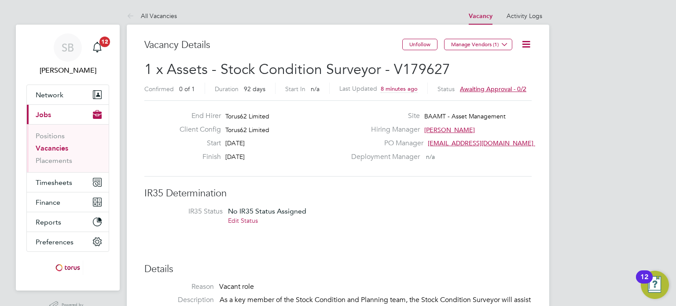
click at [525, 42] on icon at bounding box center [526, 44] width 11 height 11
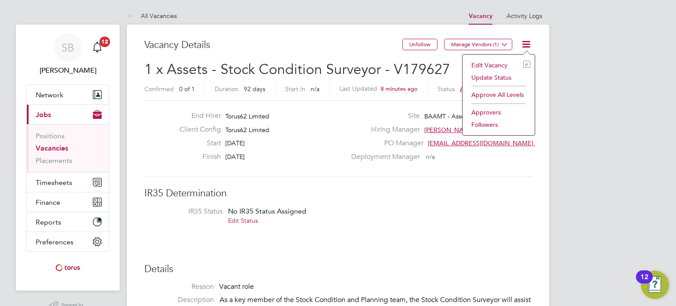
click at [493, 65] on li "Edit Vacancy e" at bounding box center [498, 65] width 63 height 12
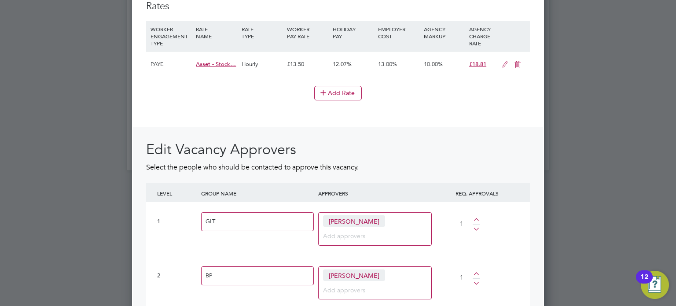
click at [569, 21] on div at bounding box center [338, 153] width 676 height 306
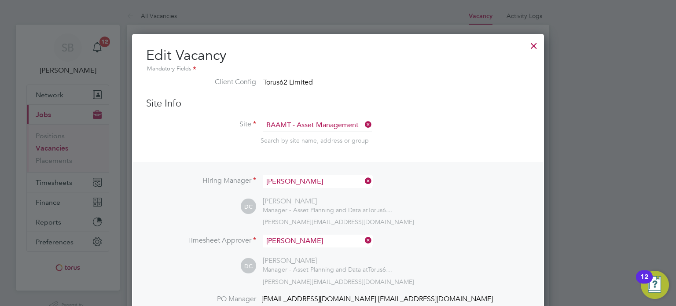
click at [540, 40] on div at bounding box center [534, 44] width 16 height 16
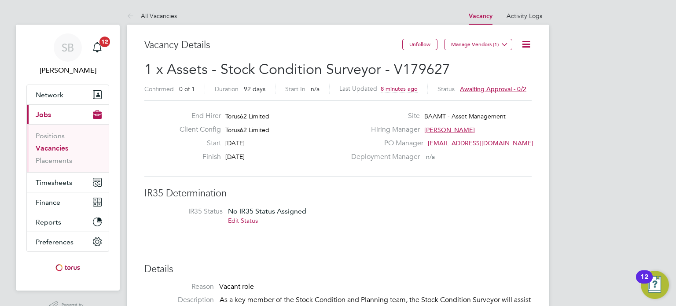
click at [282, 125] on div "Client Config Torus62 Limited" at bounding box center [259, 132] width 173 height 14
click at [431, 70] on span "1 x Assets - Stock Condition Surveyor - V179627" at bounding box center [297, 69] width 306 height 17
copy span "V179627"
